Goal: Task Accomplishment & Management: Complete application form

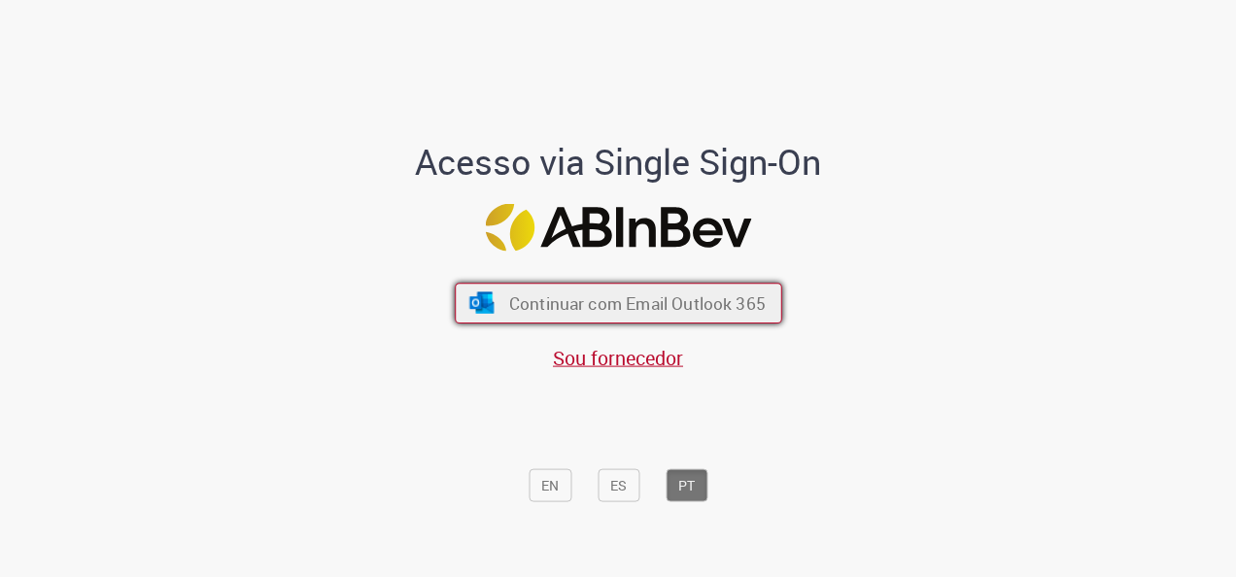
click at [616, 310] on span "Continuar com Email Outlook 365" at bounding box center [636, 303] width 256 height 22
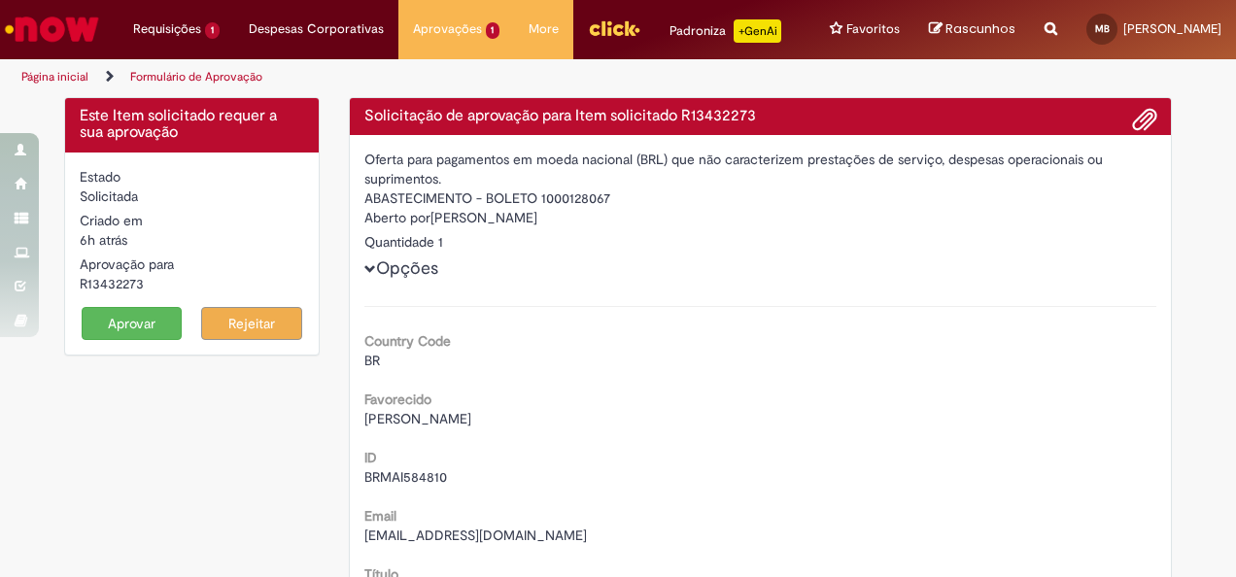
click at [146, 317] on button "Aprovar" at bounding box center [132, 323] width 101 height 33
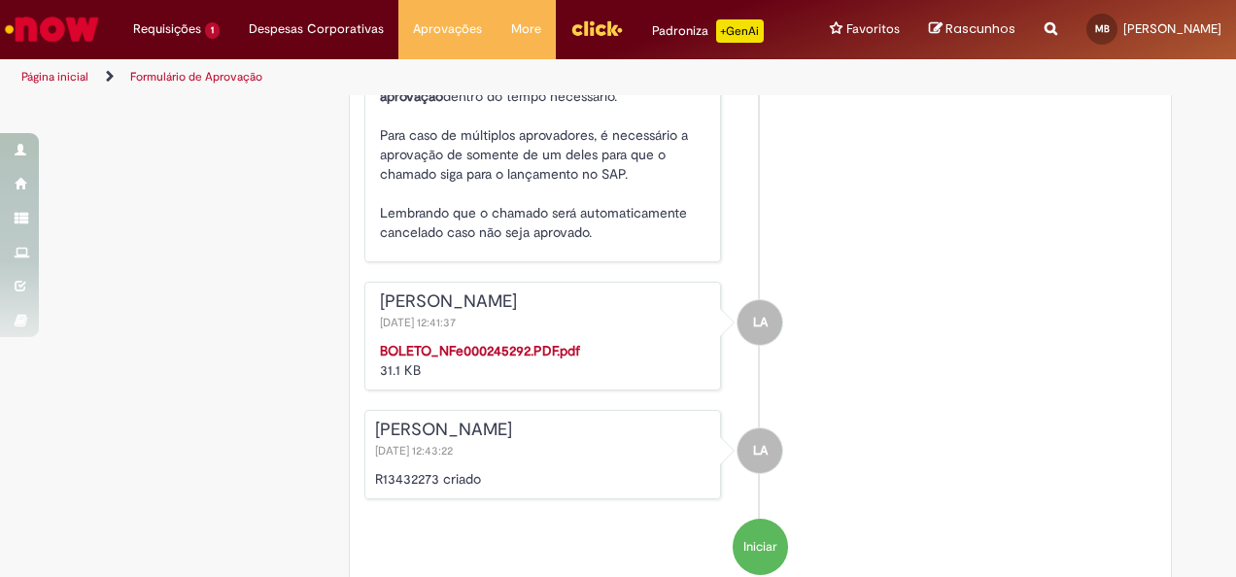
scroll to position [3090, 0]
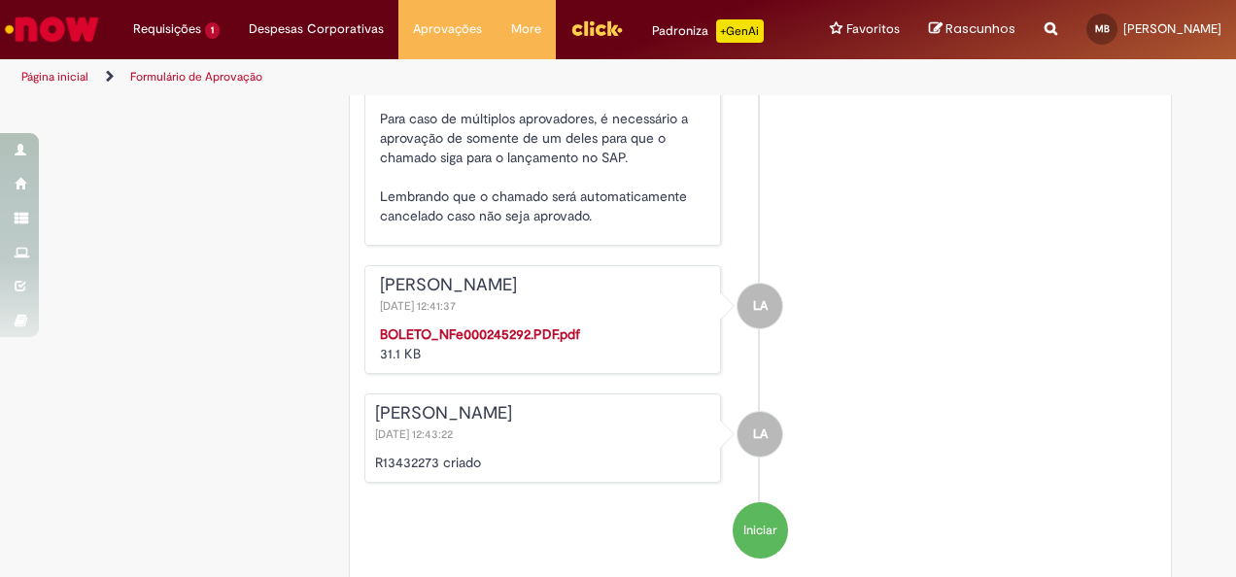
click at [495, 328] on strong "BOLETO_NFe000245292.PDF.pdf" at bounding box center [480, 333] width 200 height 17
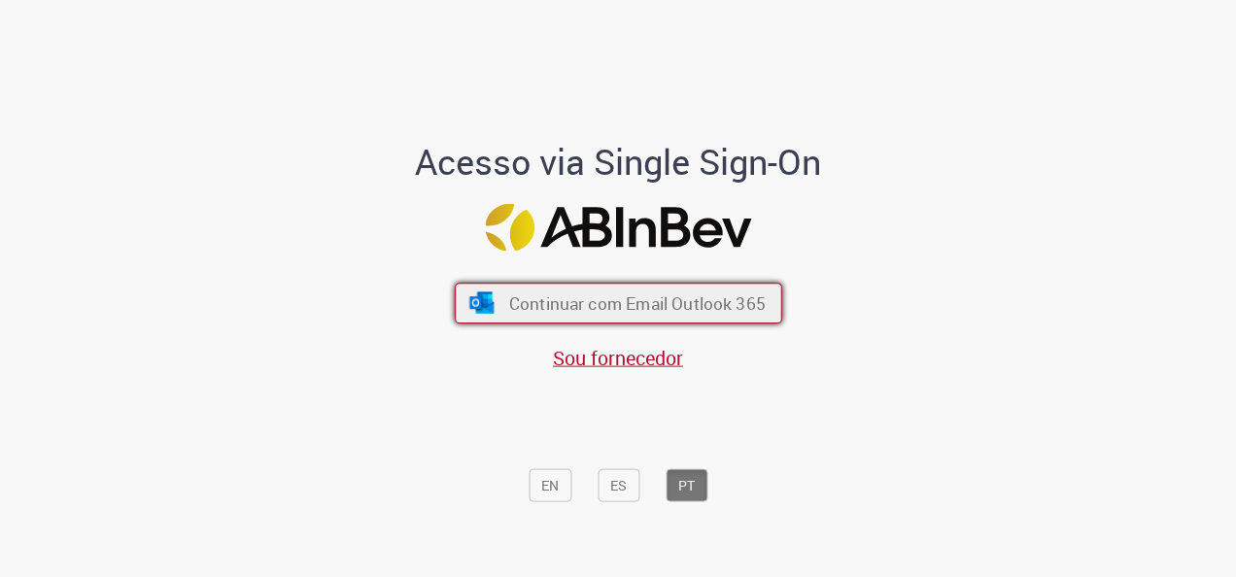
click at [628, 299] on span "Continuar com Email Outlook 365" at bounding box center [636, 303] width 256 height 22
